Goal: Information Seeking & Learning: Learn about a topic

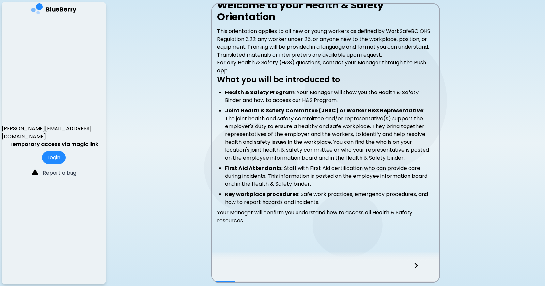
scroll to position [129, 0]
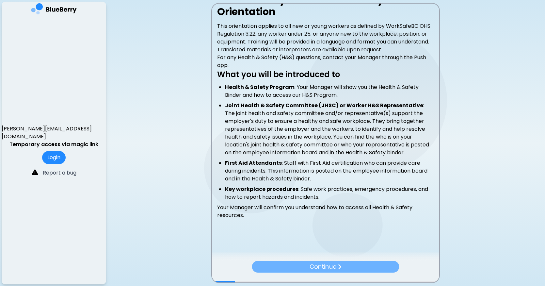
click at [334, 265] on p "Continue" at bounding box center [323, 266] width 26 height 9
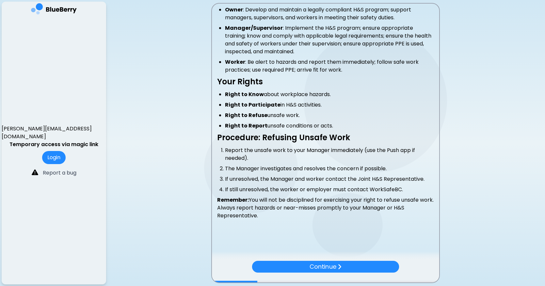
scroll to position [148, 0]
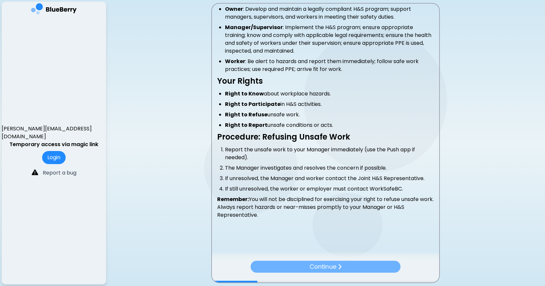
click at [328, 266] on p "Continue" at bounding box center [323, 266] width 27 height 9
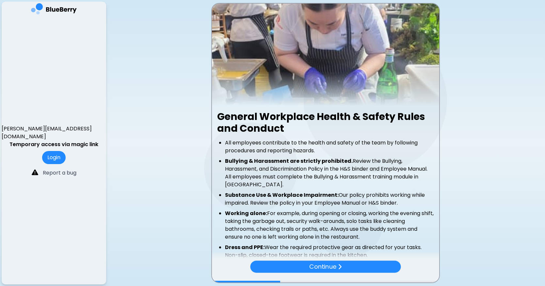
scroll to position [55, 0]
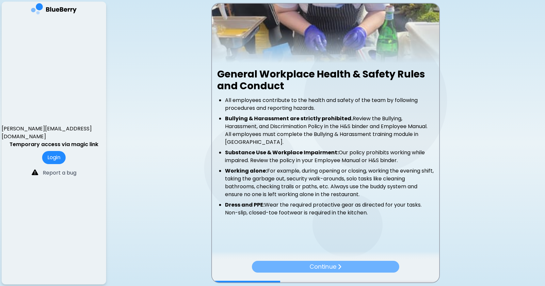
click at [328, 266] on p "Continue" at bounding box center [323, 266] width 26 height 9
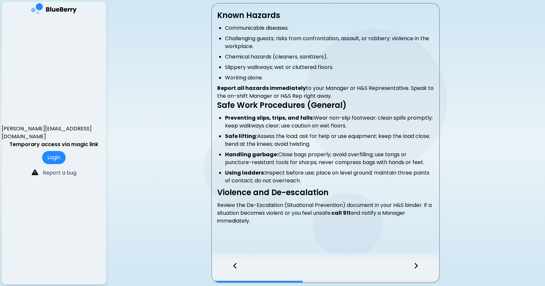
scroll to position [147, 0]
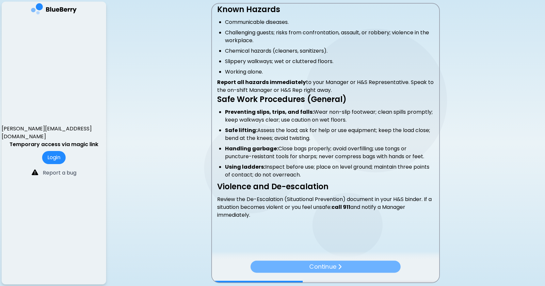
click at [328, 266] on p "Continue" at bounding box center [322, 266] width 27 height 9
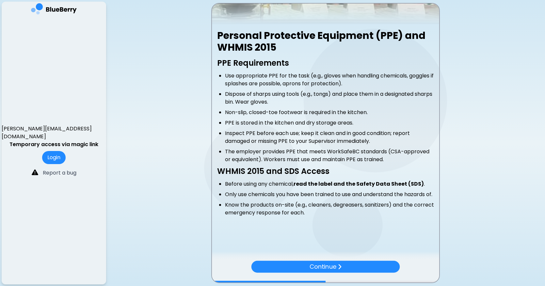
scroll to position [101, 0]
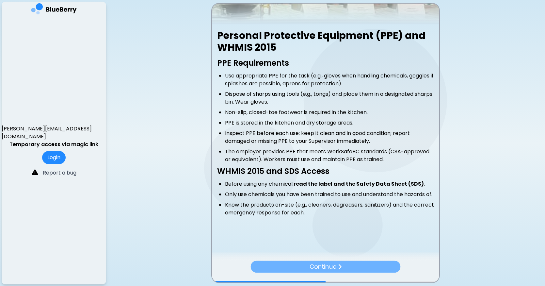
click at [324, 266] on p "Continue" at bounding box center [323, 266] width 27 height 9
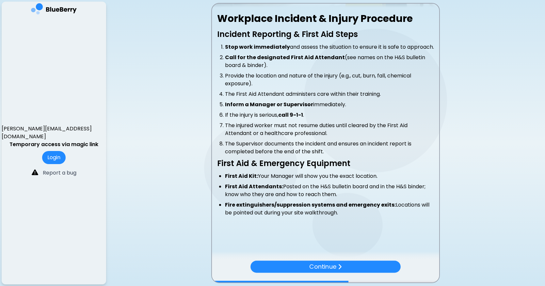
scroll to position [118, 0]
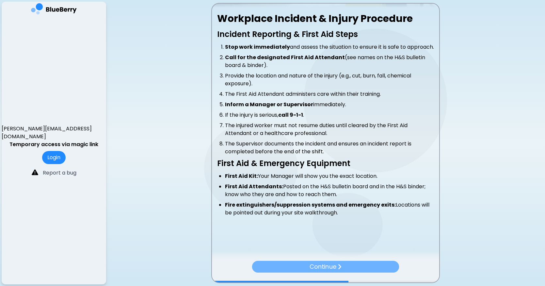
click at [325, 264] on p "Continue" at bounding box center [323, 266] width 26 height 9
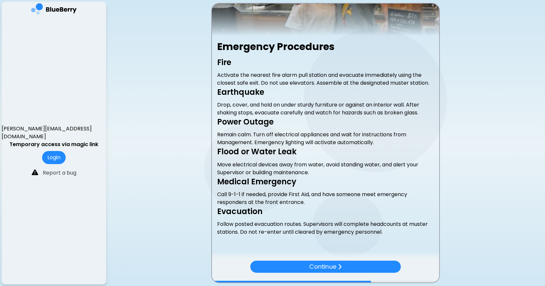
scroll to position [95, 0]
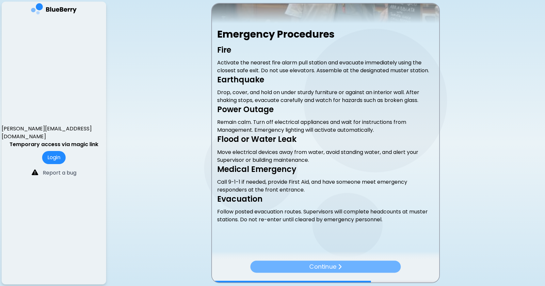
click at [339, 264] on img at bounding box center [340, 266] width 4 height 7
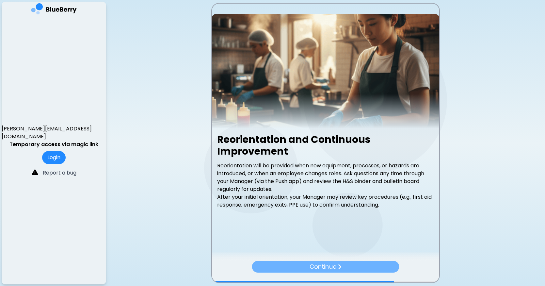
click at [333, 264] on p "Continue" at bounding box center [323, 266] width 26 height 9
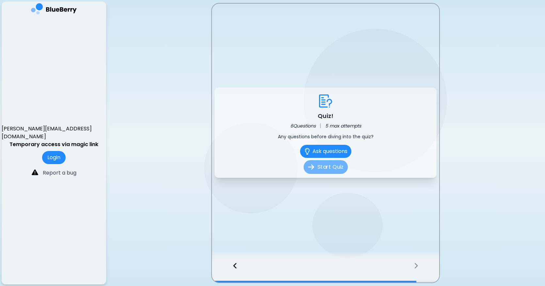
click at [335, 168] on button "Start Quiz" at bounding box center [325, 167] width 44 height 14
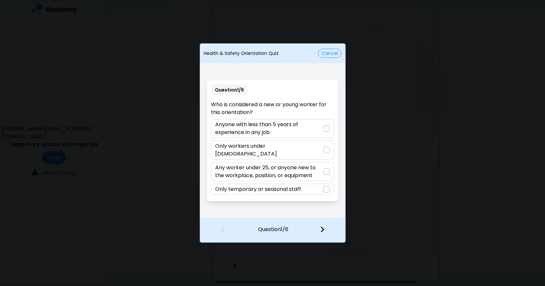
click at [329, 168] on div at bounding box center [326, 171] width 7 height 7
click at [324, 228] on div at bounding box center [326, 230] width 39 height 24
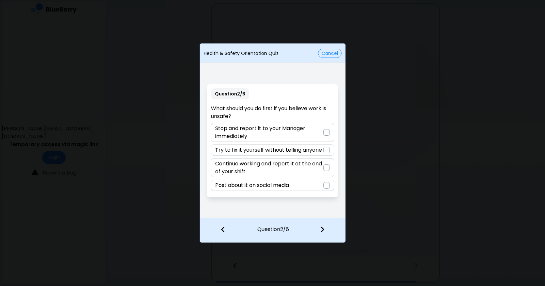
click at [327, 134] on div at bounding box center [326, 132] width 7 height 7
click at [323, 227] on img at bounding box center [322, 229] width 5 height 7
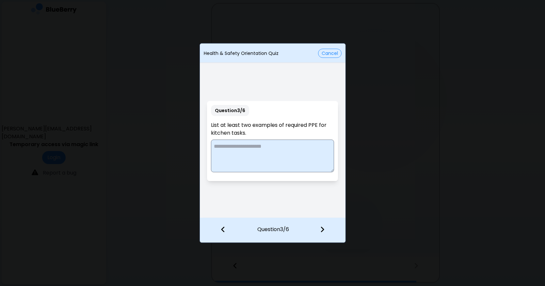
click at [242, 147] on textarea at bounding box center [272, 155] width 123 height 33
type textarea "**********"
click at [326, 229] on div at bounding box center [326, 230] width 39 height 24
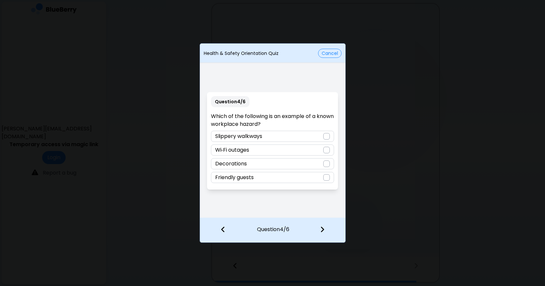
click at [326, 135] on div at bounding box center [326, 136] width 7 height 7
click at [322, 229] on img at bounding box center [322, 229] width 5 height 7
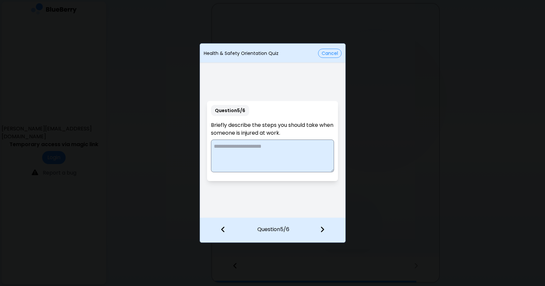
click at [240, 144] on textarea at bounding box center [272, 155] width 123 height 33
type textarea "**********"
click at [324, 229] on img at bounding box center [322, 229] width 5 height 7
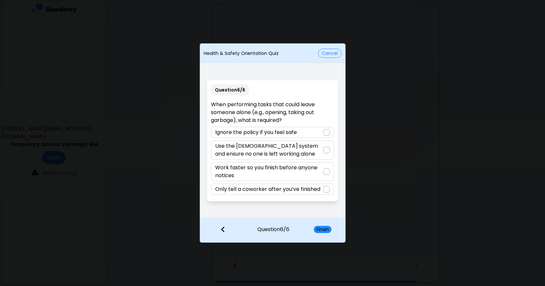
click at [323, 148] on div at bounding box center [326, 150] width 7 height 7
click at [324, 229] on button "Finish" at bounding box center [323, 229] width 18 height 7
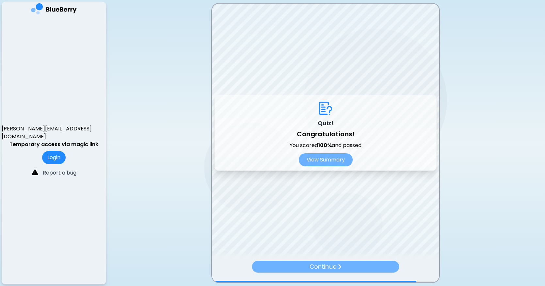
click at [331, 268] on p "Continue" at bounding box center [323, 266] width 26 height 9
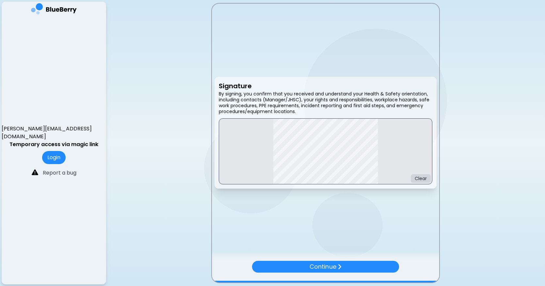
click at [417, 263] on div "Continue" at bounding box center [325, 272] width 227 height 22
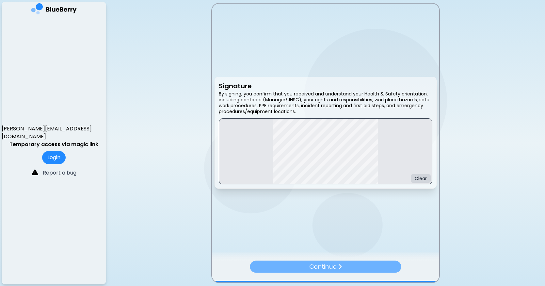
click at [320, 266] on p "Continue" at bounding box center [322, 266] width 27 height 9
